Goal: Navigation & Orientation: Find specific page/section

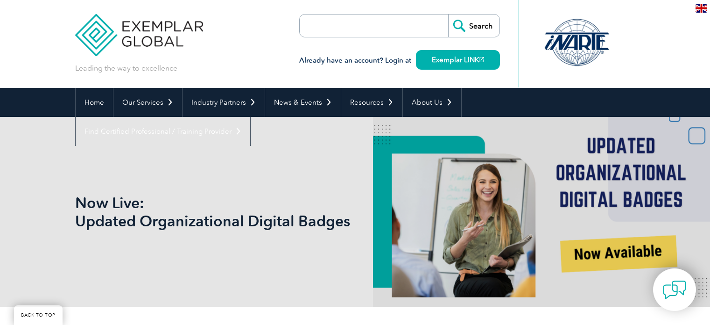
scroll to position [512, 0]
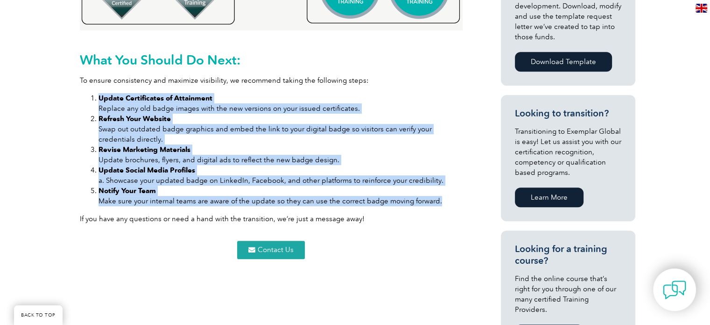
drag, startPoint x: 441, startPoint y: 191, endPoint x: 99, endPoint y: 89, distance: 356.8
click at [99, 93] on ol "Update Certificates of Attainment Replace any old badge images with the new ver…" at bounding box center [271, 149] width 383 height 113
copy ol "Update Certificates of Attainment Replace any old badge images with the new ver…"
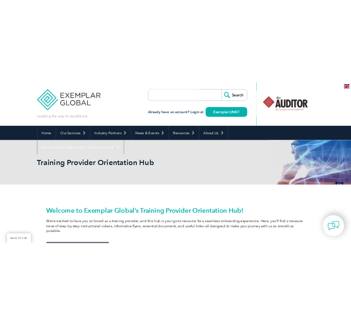
scroll to position [127, 0]
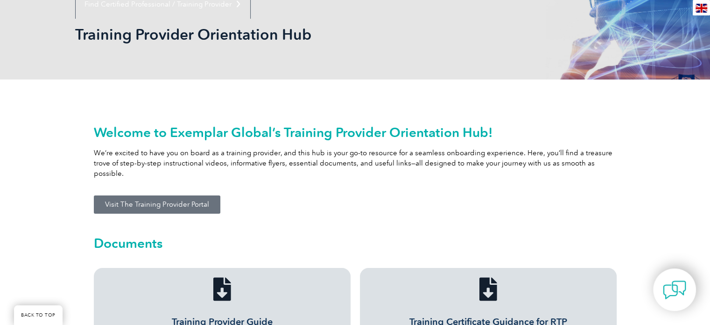
click at [189, 184] on div "Welcome to Exemplar Global’s Training Provider Orientation Hub! We’re excited t…" at bounding box center [355, 184] width 532 height 155
click at [187, 198] on link "Visit The Training Provider Portal" at bounding box center [157, 204] width 127 height 18
